Goal: Navigation & Orientation: Understand site structure

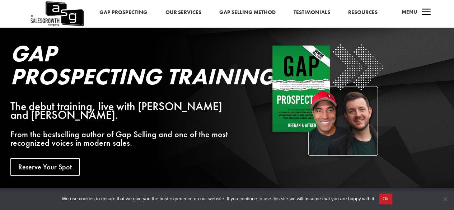
click at [181, 15] on link "Our Services" at bounding box center [184, 12] width 36 height 9
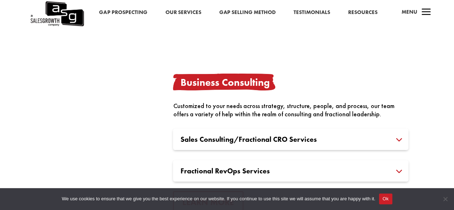
scroll to position [1352, 0]
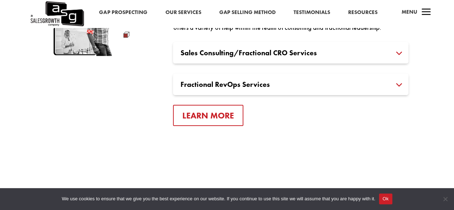
click at [61, 11] on img at bounding box center [57, 14] width 54 height 28
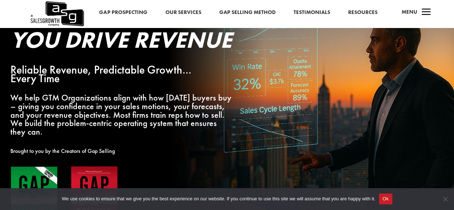
scroll to position [43, 0]
